Goal: Task Accomplishment & Management: Manage account settings

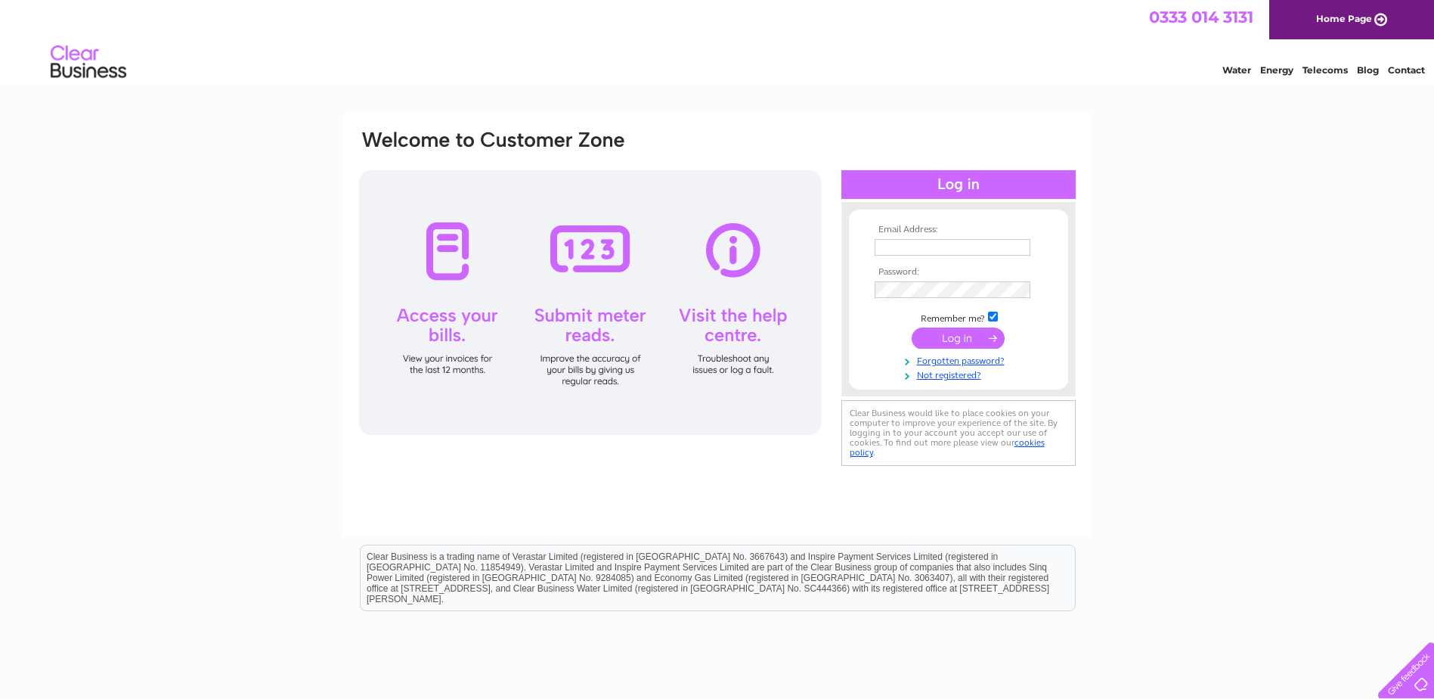
type input "[EMAIL_ADDRESS][DOMAIN_NAME]"
click at [950, 343] on input "submit" at bounding box center [958, 337] width 93 height 21
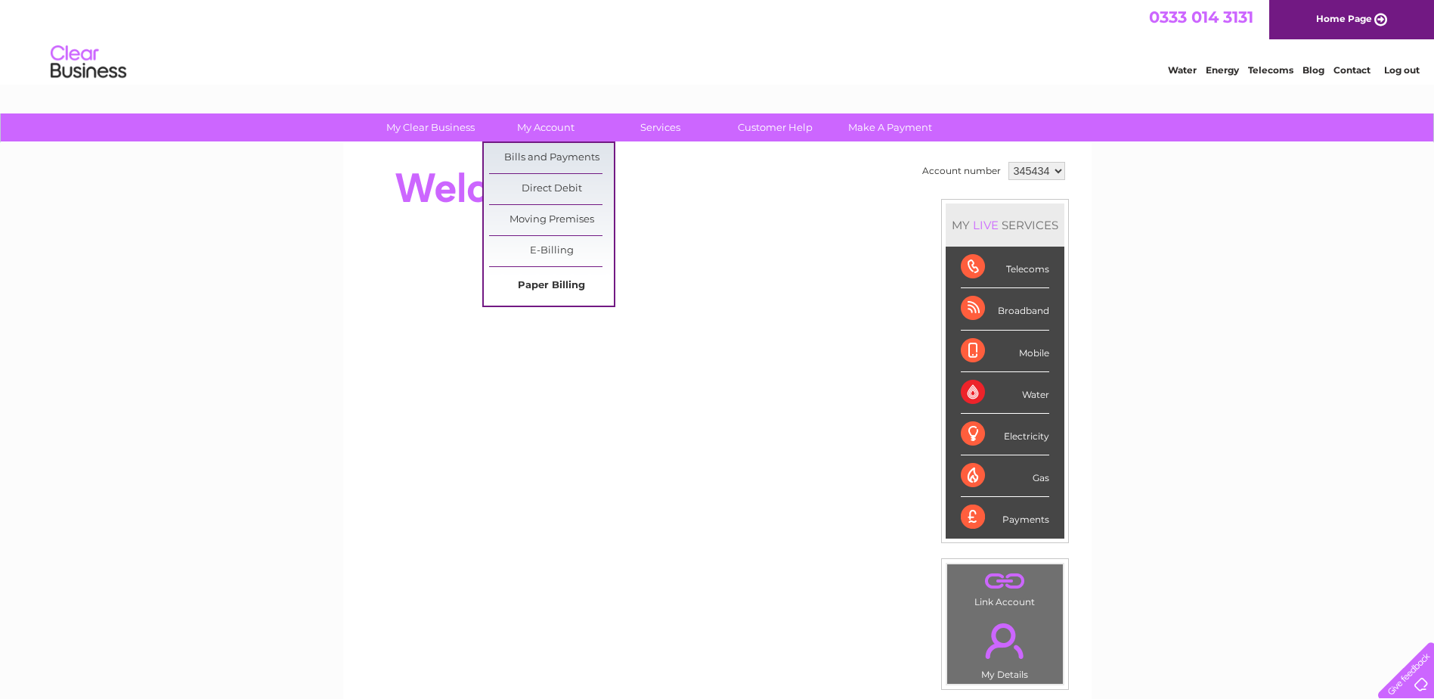
click at [553, 281] on link "Paper Billing" at bounding box center [551, 286] width 125 height 30
click at [532, 156] on link "Bills and Payments" at bounding box center [551, 158] width 125 height 30
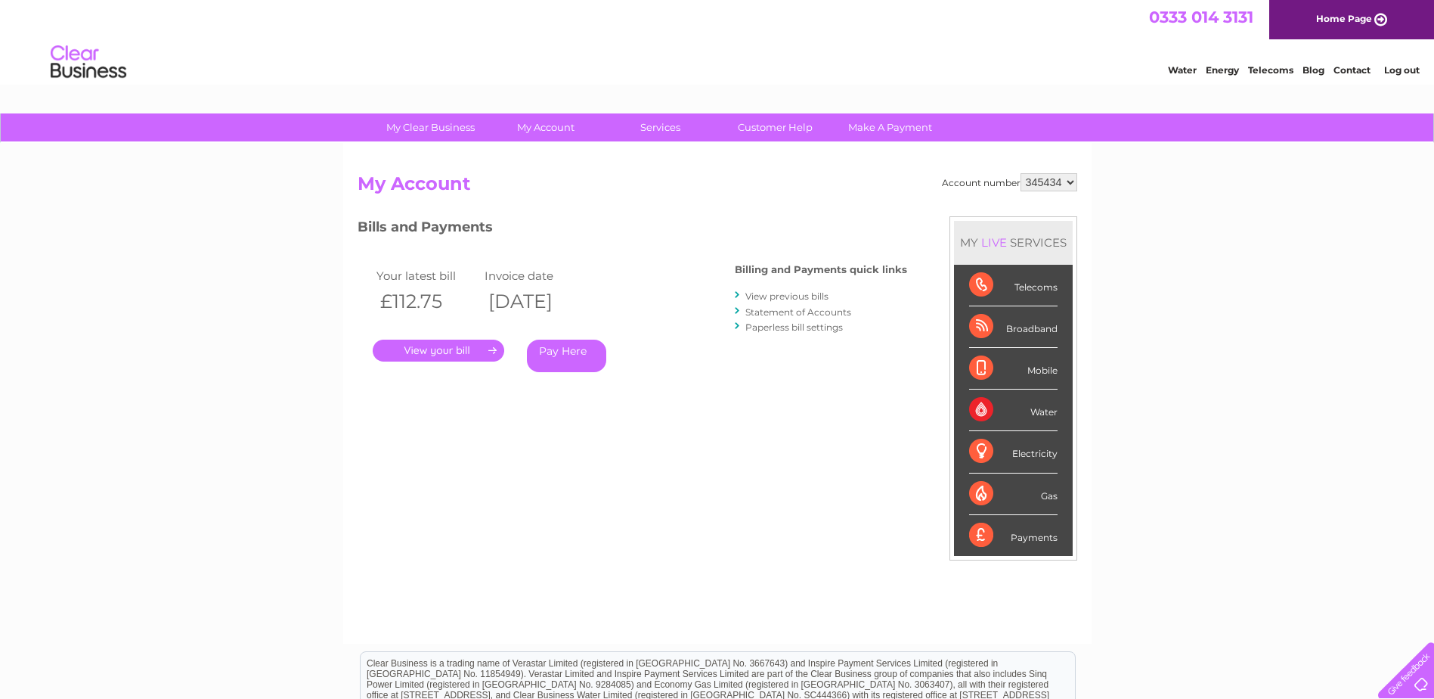
click at [436, 349] on link "." at bounding box center [439, 350] width 132 height 22
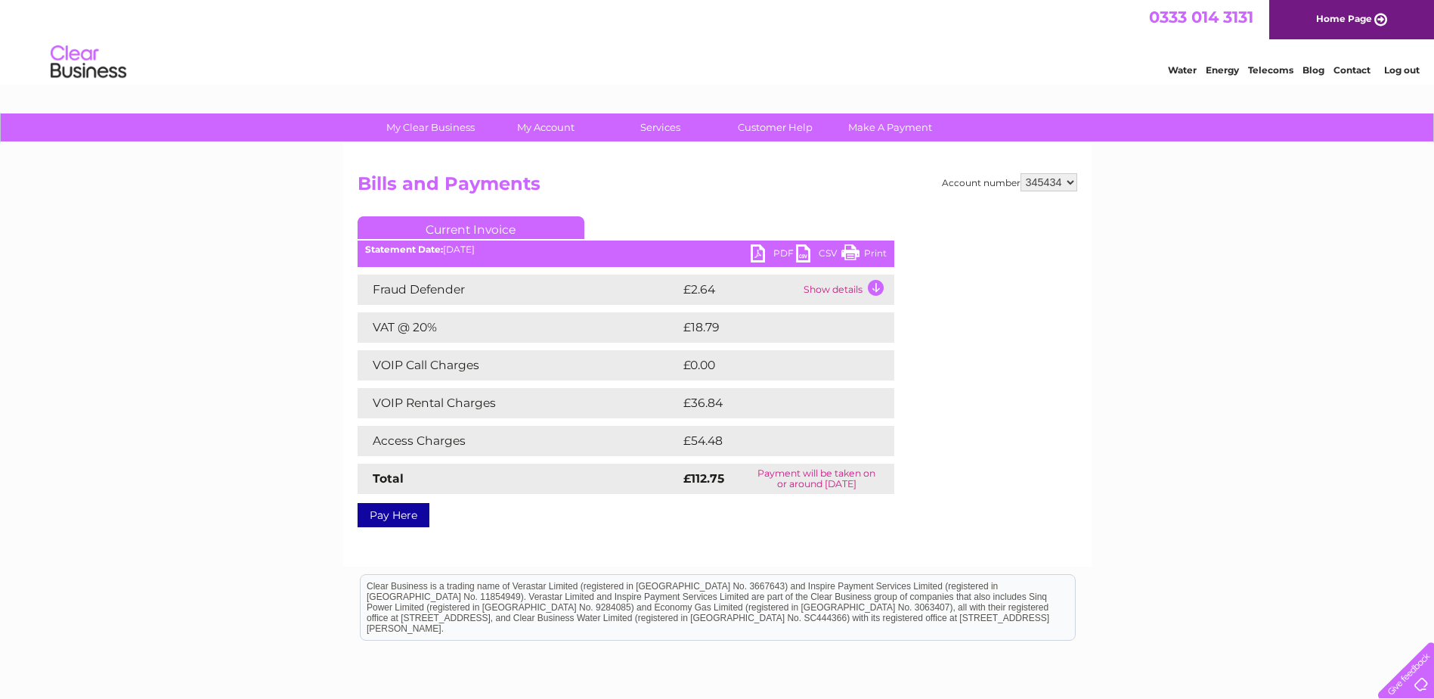
drag, startPoint x: 859, startPoint y: 248, endPoint x: 216, endPoint y: 49, distance: 672.8
click at [859, 248] on link "Print" at bounding box center [864, 255] width 45 height 22
click at [757, 254] on link "PDF" at bounding box center [773, 255] width 45 height 22
